Goal: Task Accomplishment & Management: Use online tool/utility

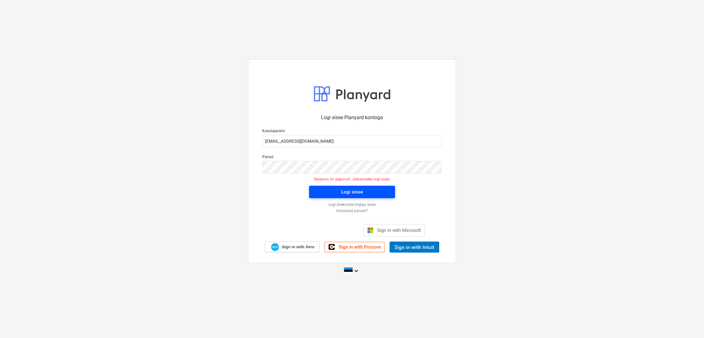
click at [365, 193] on span "Logi sisse" at bounding box center [352, 192] width 71 height 8
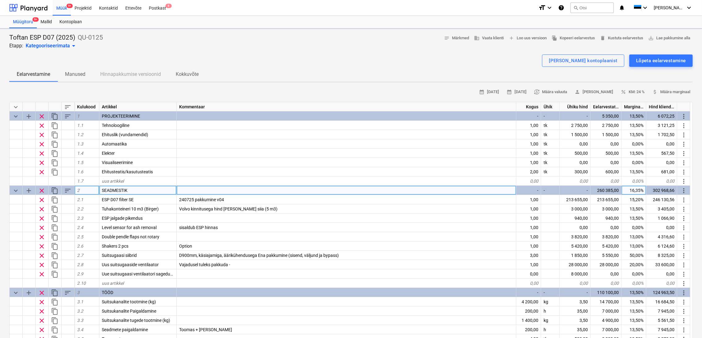
type textarea "x"
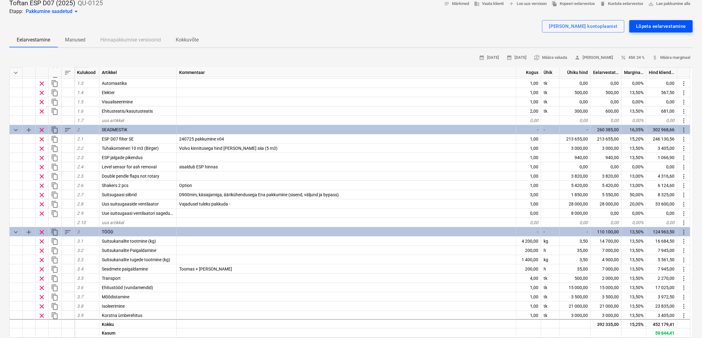
scroll to position [10, 0]
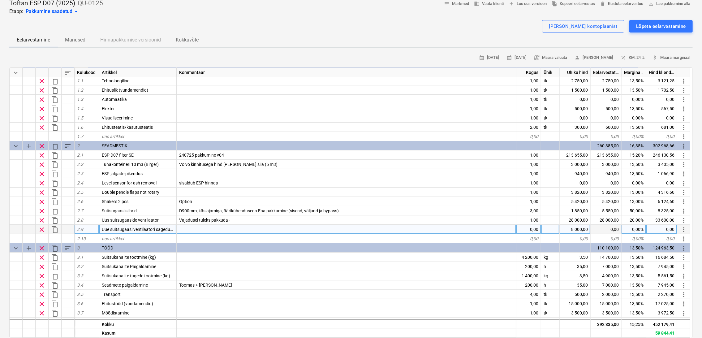
click at [156, 227] on span "Uue suitsugaasi ventilaatori sagedusmuundur" at bounding box center [146, 229] width 88 height 5
click at [174, 228] on input "Uue suitsugaasi ventilaatori sagedusmuundur" at bounding box center [137, 229] width 77 height 9
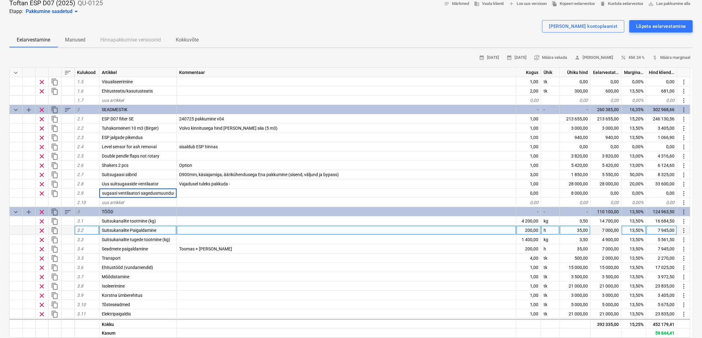
scroll to position [103, 0]
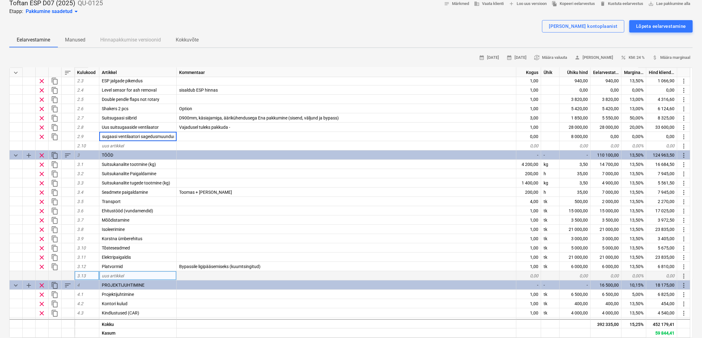
click at [129, 272] on div "uus artikkel" at bounding box center [137, 275] width 77 height 9
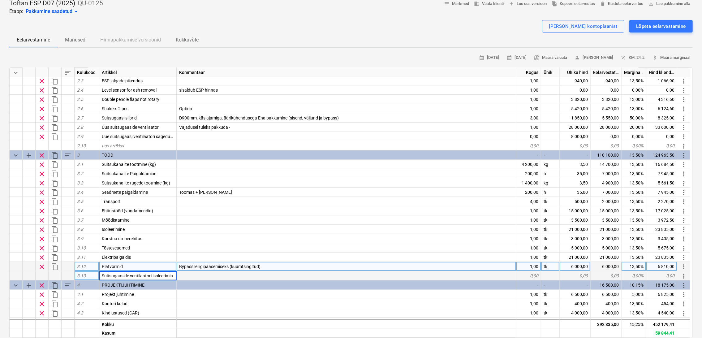
type input "Suitsugaaside ventilaatori isoleerimine"
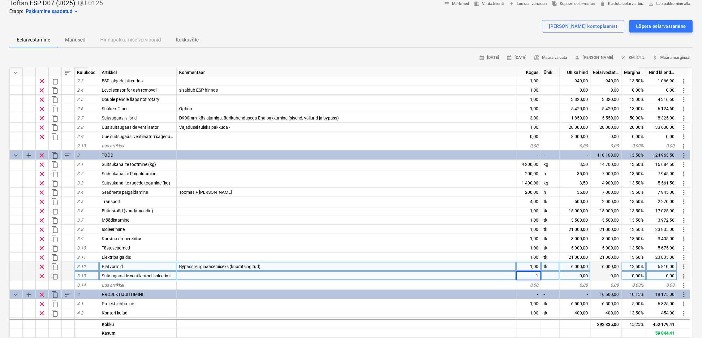
type textarea "x"
type input "tk"
type textarea "x"
type input "3000"
type textarea "x"
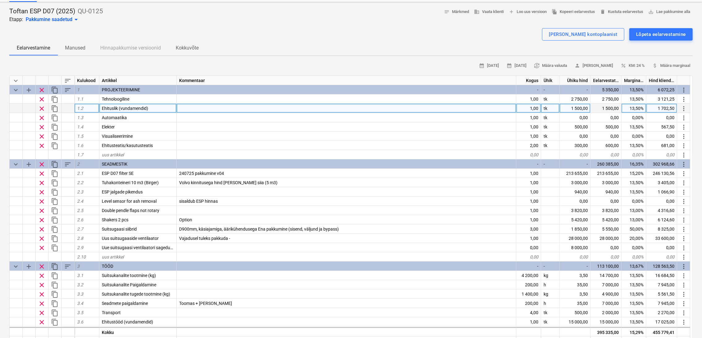
scroll to position [0, 0]
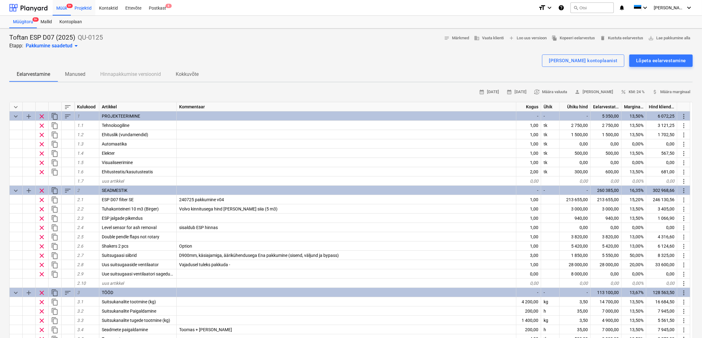
click at [88, 9] on div "Projektid" at bounding box center [83, 8] width 24 height 16
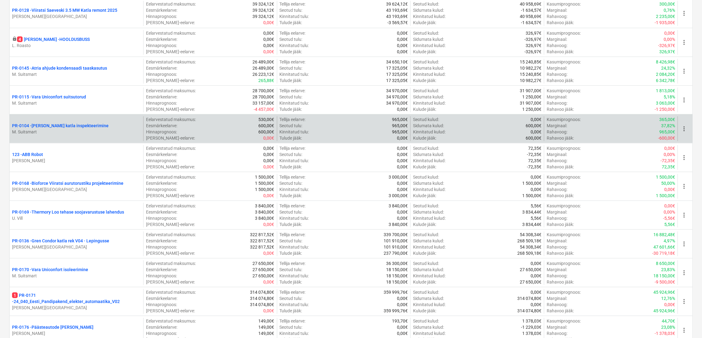
scroll to position [344, 0]
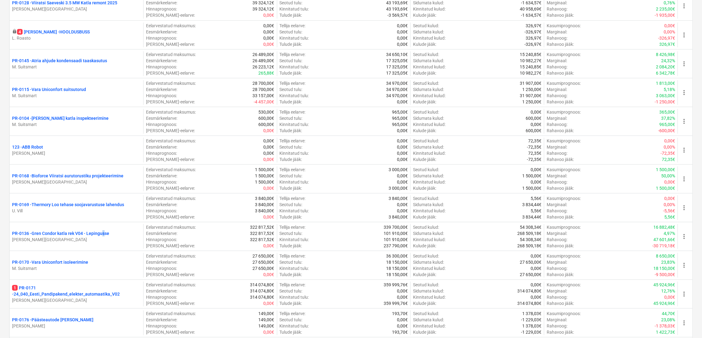
click at [103, 233] on p "PR-0136 - Gren Condor katla rek V04 - Lepingusse" at bounding box center [60, 233] width 97 height 6
